Goal: Task Accomplishment & Management: Manage account settings

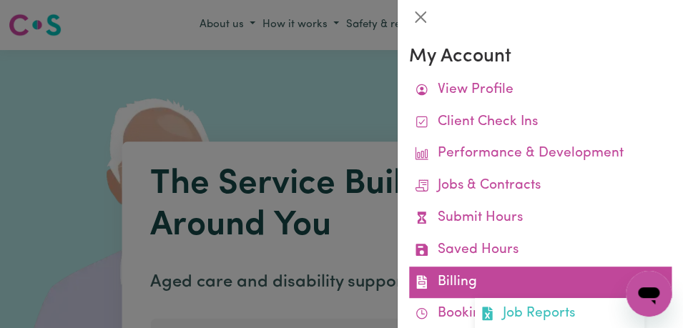
scroll to position [104, 0]
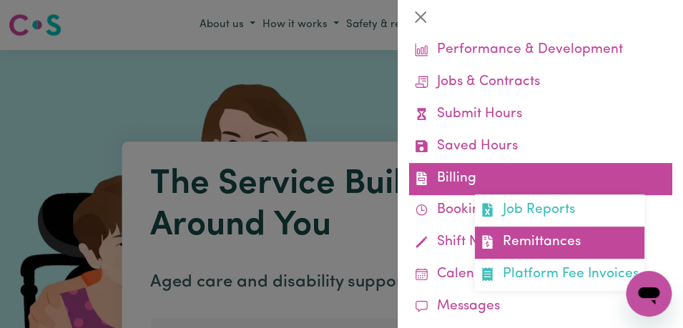
click at [555, 245] on link "Remittances" at bounding box center [560, 243] width 170 height 32
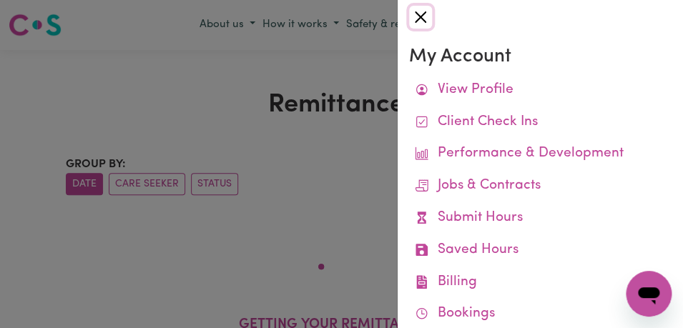
click at [415, 20] on button "Close" at bounding box center [420, 17] width 23 height 23
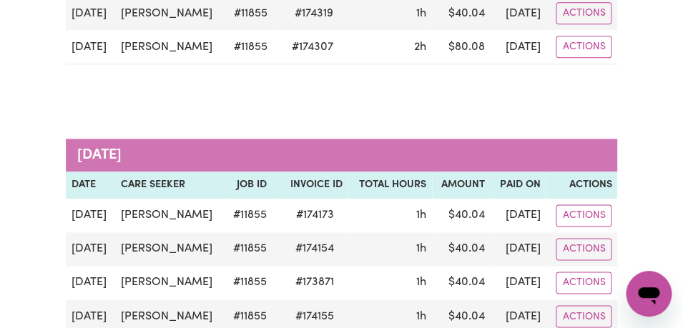
scroll to position [380, 0]
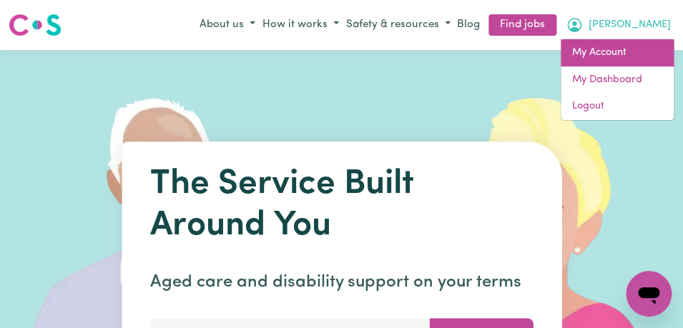
click at [612, 55] on link "My Account" at bounding box center [617, 52] width 113 height 27
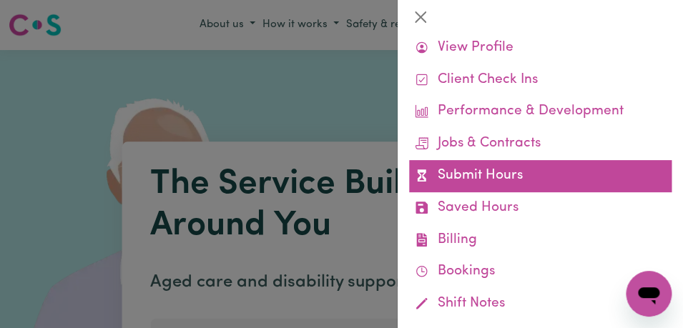
scroll to position [74, 0]
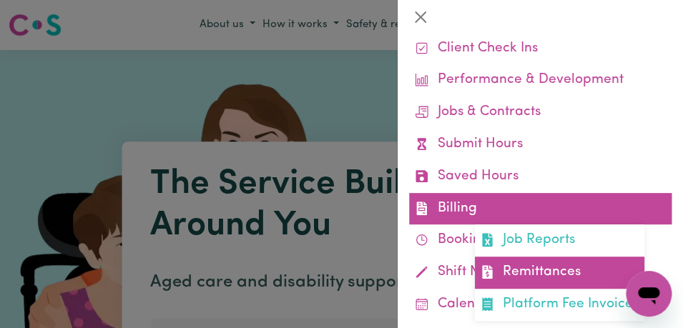
click at [599, 277] on link "Remittances" at bounding box center [560, 273] width 170 height 32
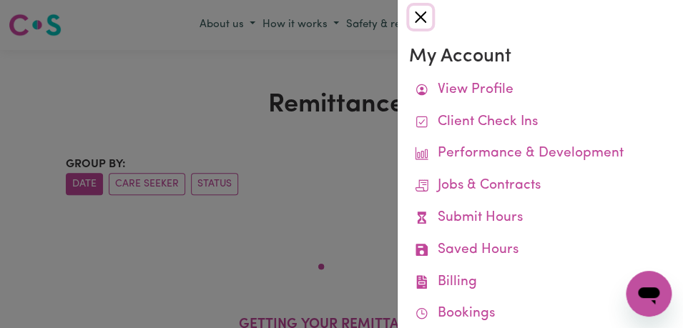
click at [418, 16] on button "Close" at bounding box center [420, 17] width 23 height 23
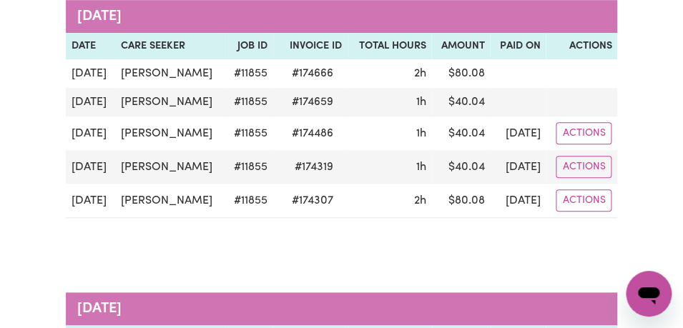
scroll to position [222, 0]
